Goal: Navigation & Orientation: Find specific page/section

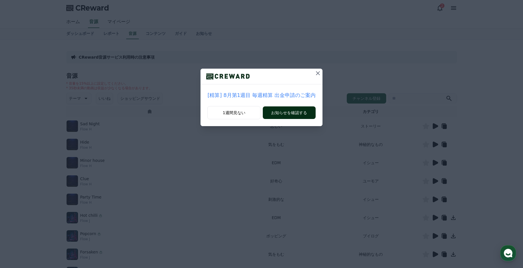
click at [282, 113] on button "お知らせを確認する" at bounding box center [289, 112] width 53 height 13
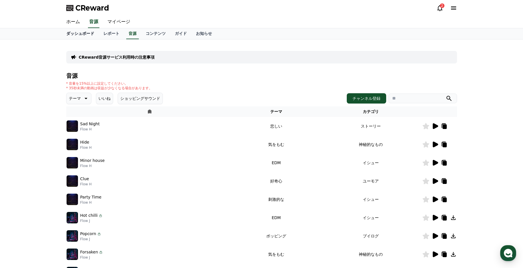
click at [73, 32] on link "ダッシュボード" at bounding box center [80, 33] width 37 height 11
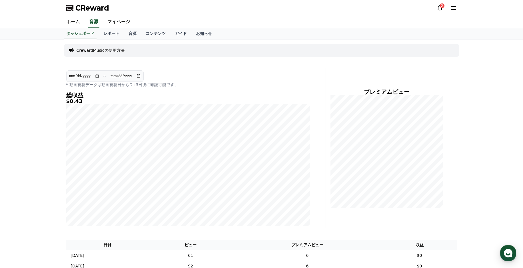
click at [440, 5] on div "2" at bounding box center [442, 5] width 5 height 5
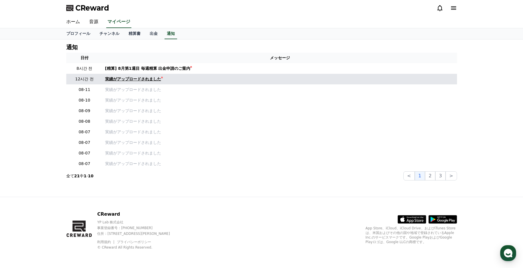
click at [139, 77] on div "実績がアップロードされました" at bounding box center [133, 79] width 56 height 6
